Goal: Transaction & Acquisition: Purchase product/service

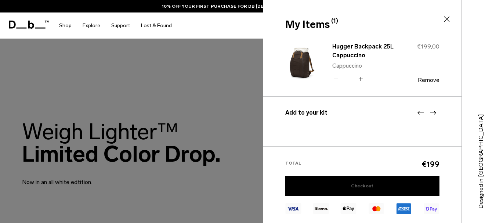
click at [383, 184] on link "Checkout" at bounding box center [363, 186] width 154 height 20
